Goal: Download file/media

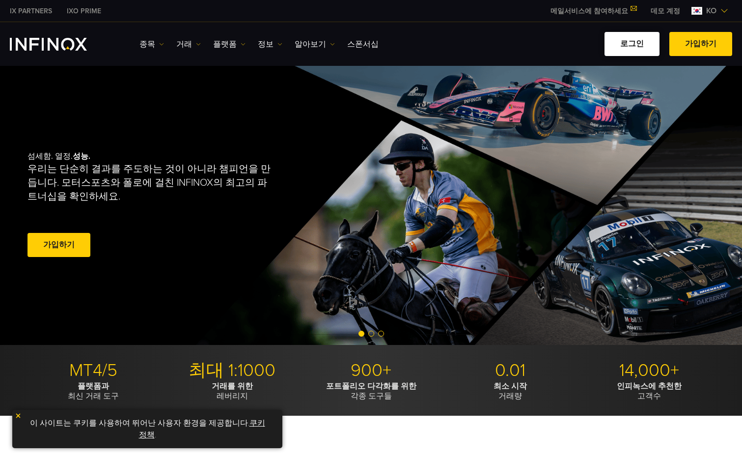
click at [620, 41] on link "로그인" at bounding box center [632, 44] width 55 height 24
click at [241, 44] on img at bounding box center [243, 44] width 5 height 5
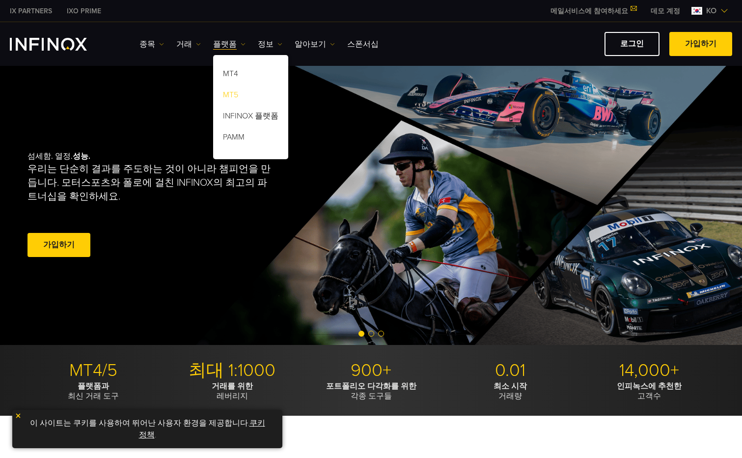
click at [231, 94] on link "MT5" at bounding box center [250, 96] width 75 height 21
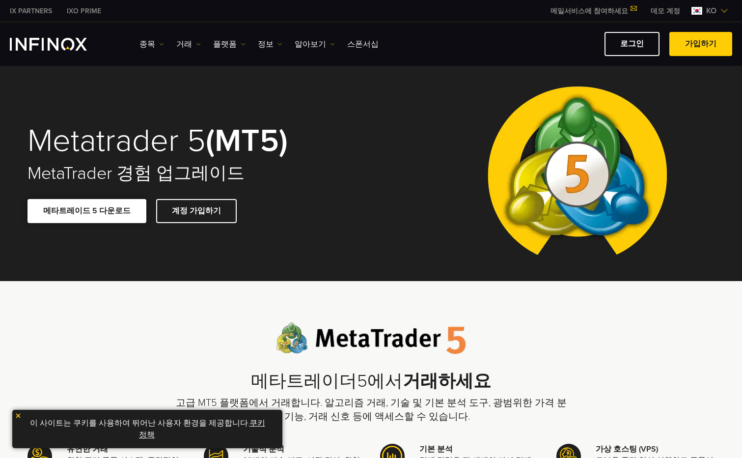
click at [98, 212] on link "메타트레이드 5 다운로드" at bounding box center [87, 211] width 119 height 24
